Goal: Information Seeking & Learning: Check status

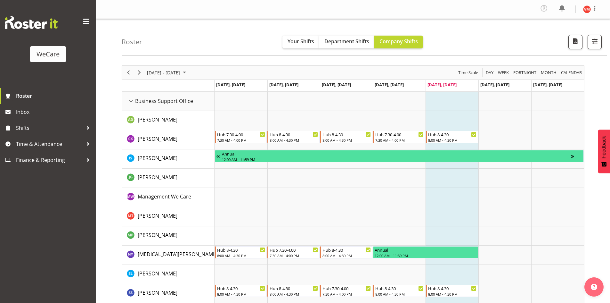
scroll to position [1273, 0]
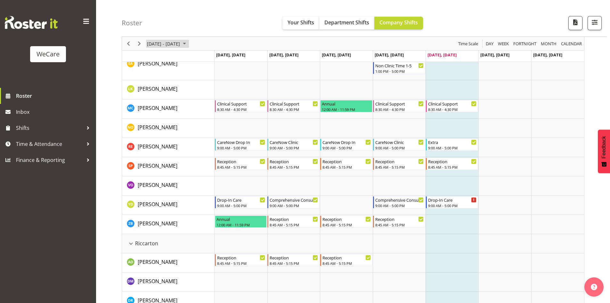
click at [177, 44] on span "[DATE] - [DATE]" at bounding box center [163, 44] width 34 height 8
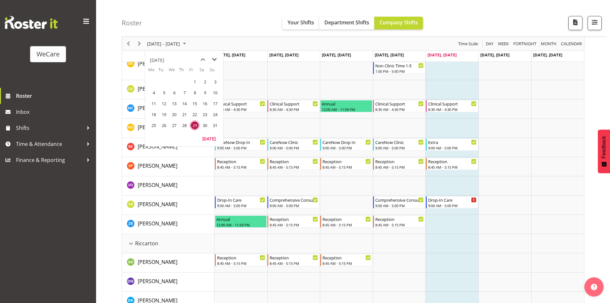
click at [215, 57] on span "next month" at bounding box center [214, 60] width 11 height 12
click at [155, 92] on span "8" at bounding box center [154, 93] width 10 height 10
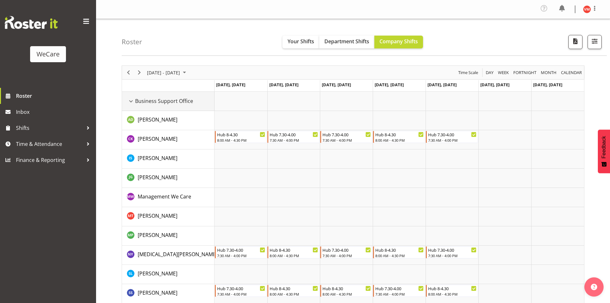
click at [134, 100] on div "Business Support Office resource" at bounding box center [131, 101] width 8 height 8
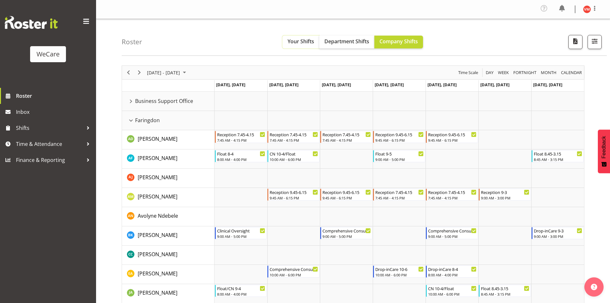
click at [294, 40] on span "Your Shifts" at bounding box center [301, 41] width 27 height 7
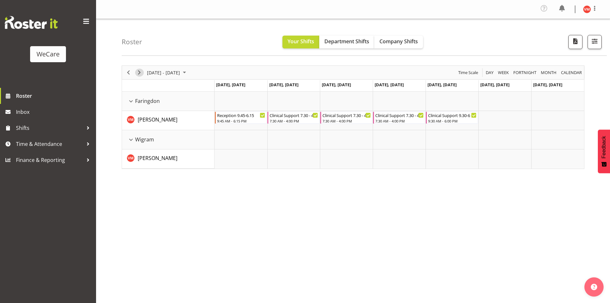
click at [142, 73] on span "Next" at bounding box center [139, 73] width 8 height 8
click at [138, 71] on span "Next" at bounding box center [139, 73] width 8 height 8
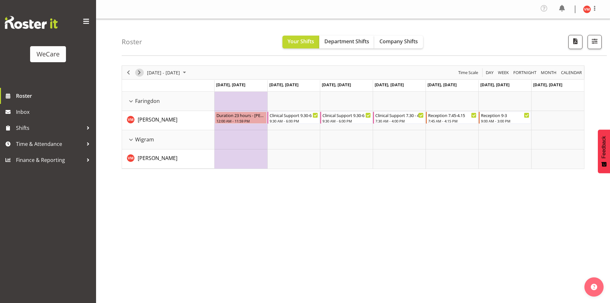
click at [138, 72] on span "Next" at bounding box center [139, 73] width 8 height 8
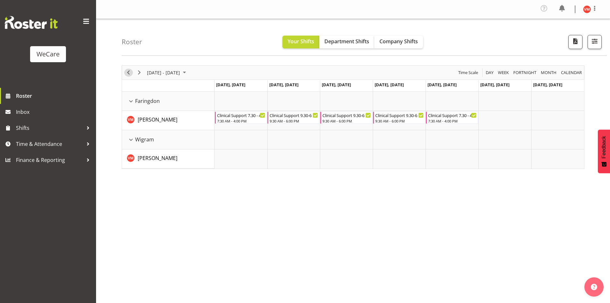
click at [129, 72] on span "Previous" at bounding box center [129, 73] width 8 height 8
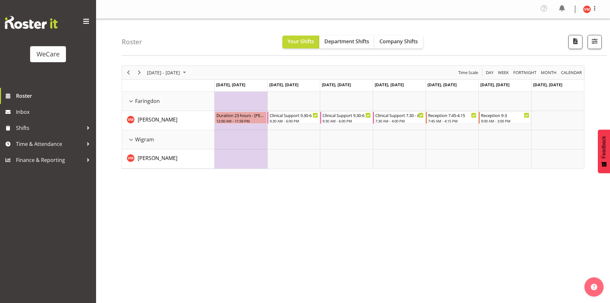
click at [213, 251] on div "[DATE] - [DATE] [DATE] Day Week Fortnight Month calendar Month Agenda Time Scal…" at bounding box center [366, 189] width 488 height 256
click at [152, 75] on span "[DATE] - [DATE]" at bounding box center [163, 73] width 34 height 8
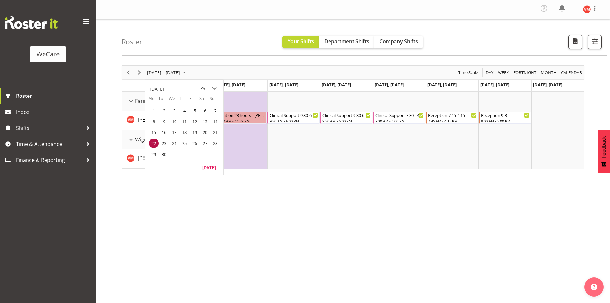
click at [204, 86] on span "previous month" at bounding box center [202, 89] width 11 height 12
click at [194, 153] on span "29" at bounding box center [195, 154] width 10 height 10
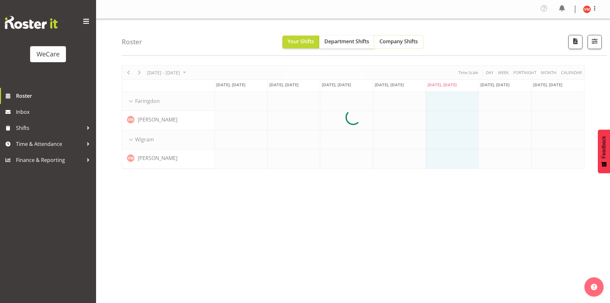
click at [400, 41] on span "Company Shifts" at bounding box center [398, 41] width 38 height 7
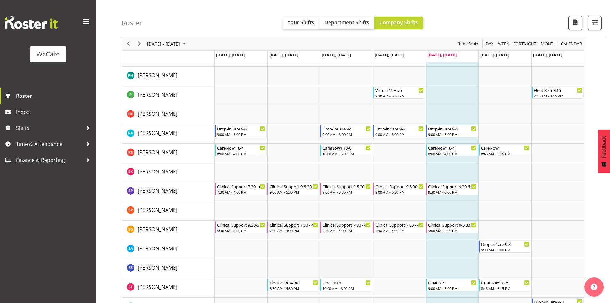
scroll to position [2398, 0]
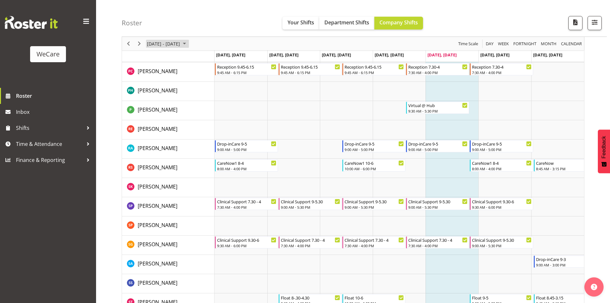
click at [165, 41] on span "[DATE] - [DATE]" at bounding box center [163, 44] width 34 height 8
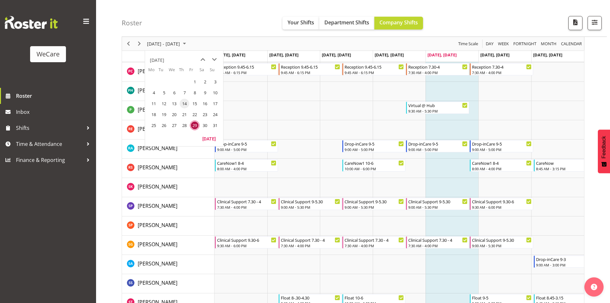
click at [186, 103] on span "14" at bounding box center [185, 104] width 10 height 10
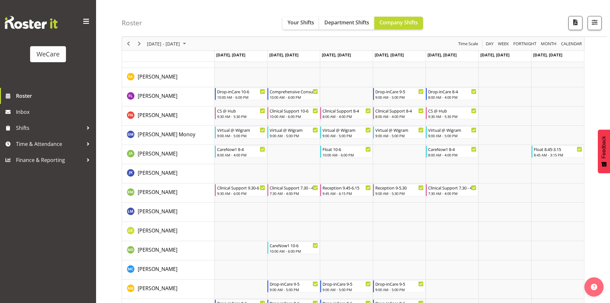
scroll to position [2014, 0]
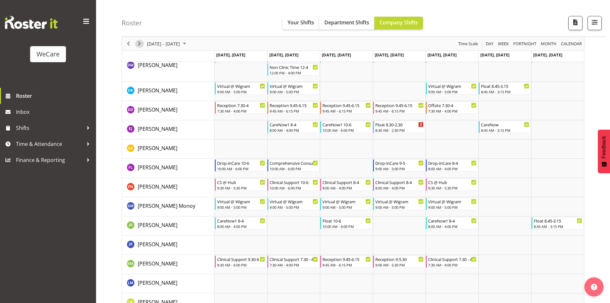
click at [141, 45] on span "Next" at bounding box center [139, 44] width 8 height 8
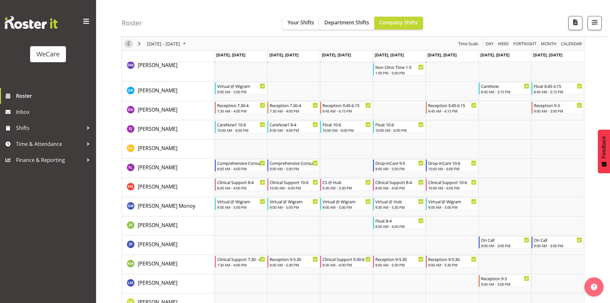
click at [129, 41] on span "Previous" at bounding box center [129, 44] width 8 height 8
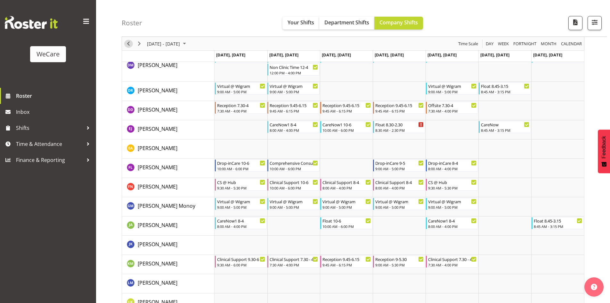
click at [129, 42] on span "Previous" at bounding box center [129, 44] width 8 height 8
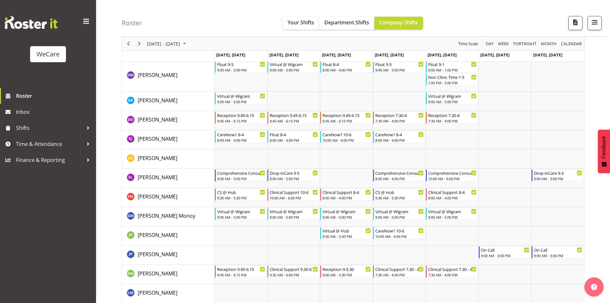
scroll to position [1994, 0]
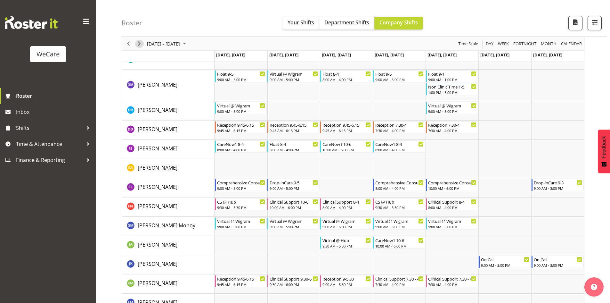
click at [140, 46] on span "Next" at bounding box center [139, 44] width 8 height 8
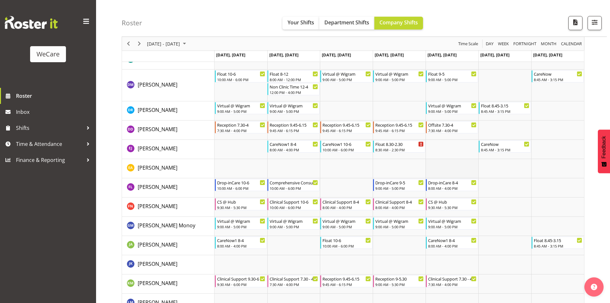
click at [466, 169] on td "Timeline Week of August 14, 2025" at bounding box center [452, 168] width 53 height 19
click at [137, 44] on span "Next" at bounding box center [139, 44] width 8 height 8
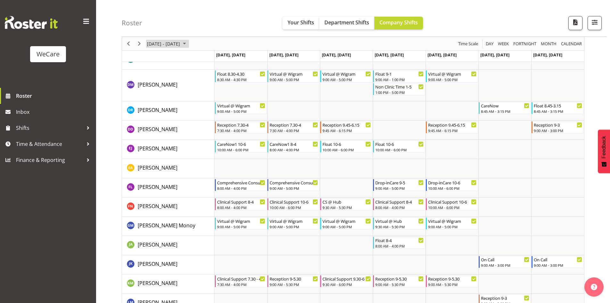
click at [166, 47] on span "[DATE] - [DATE]" at bounding box center [163, 44] width 34 height 8
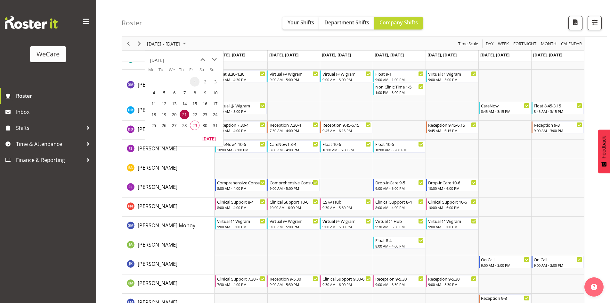
drag, startPoint x: 194, startPoint y: 80, endPoint x: 184, endPoint y: 124, distance: 45.1
click at [194, 80] on span "1" at bounding box center [195, 82] width 10 height 10
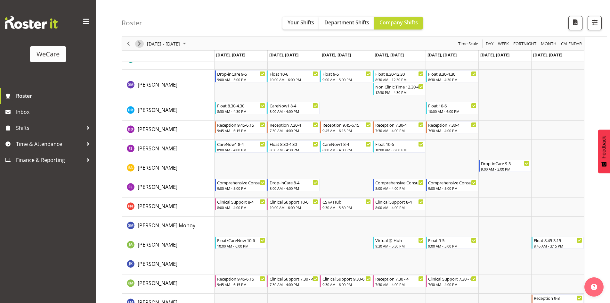
click at [140, 42] on span "Next" at bounding box center [139, 44] width 8 height 8
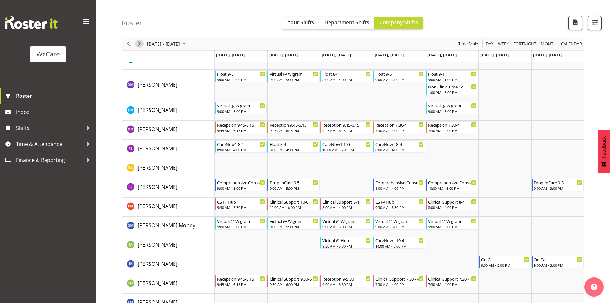
click at [140, 45] on span "Next" at bounding box center [139, 44] width 8 height 8
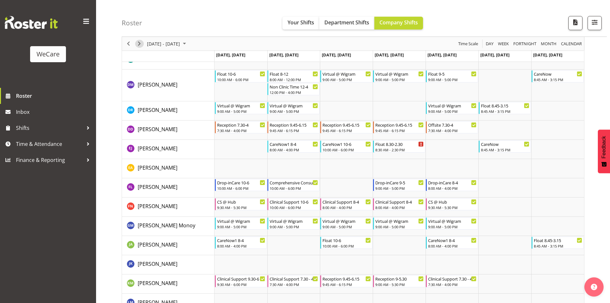
click at [139, 45] on span "Next" at bounding box center [139, 44] width 8 height 8
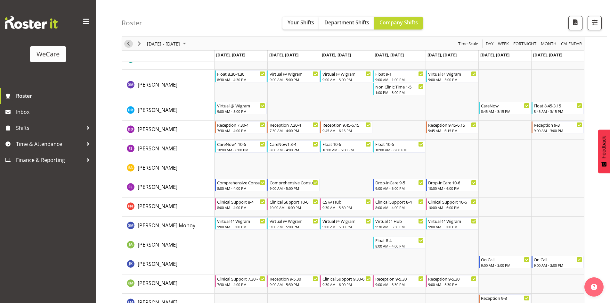
click at [127, 42] on span "Previous" at bounding box center [129, 44] width 8 height 8
